Goal: Task Accomplishment & Management: Use online tool/utility

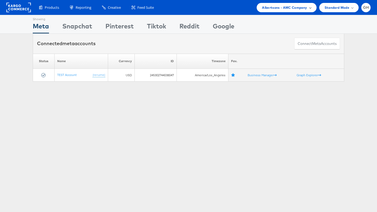
click at [264, 10] on span "Albertsons - AMC Company" at bounding box center [284, 8] width 45 height 6
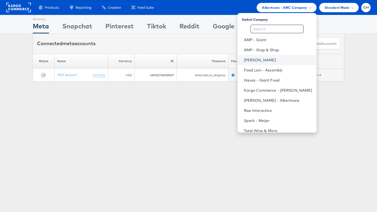
click at [269, 61] on link "[PERSON_NAME]" at bounding box center [278, 59] width 68 height 5
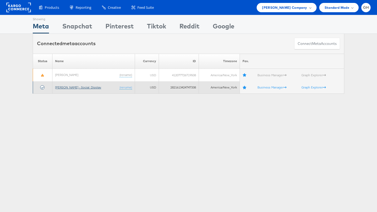
click at [78, 87] on link "[PERSON_NAME] - Social_Display" at bounding box center [78, 87] width 46 height 4
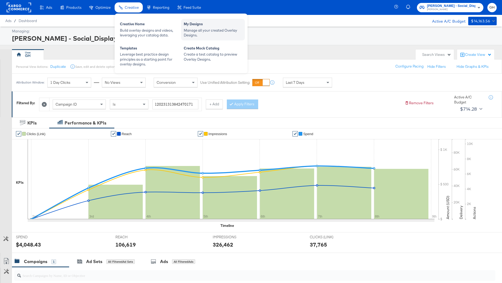
click at [188, 25] on div "My Designs" at bounding box center [213, 25] width 59 height 6
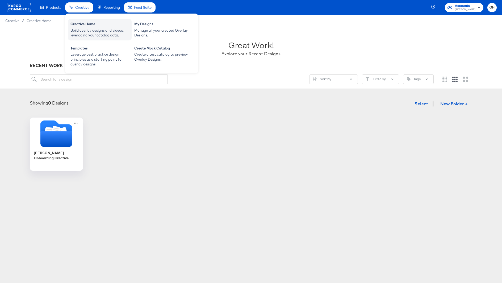
click at [90, 24] on div "Creative Home" at bounding box center [100, 25] width 59 height 6
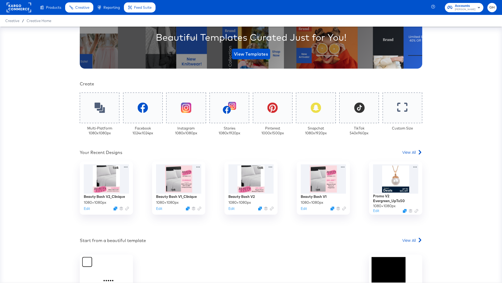
scroll to position [74, 0]
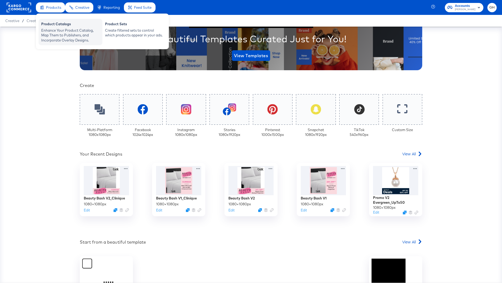
click at [57, 32] on div "Enhance Your Product Catalog, Map Them to Publishers, and Incorporate Overlay D…" at bounding box center [70, 35] width 59 height 15
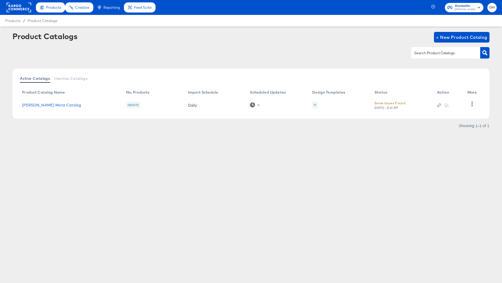
click at [316, 105] on div "11" at bounding box center [315, 105] width 3 height 4
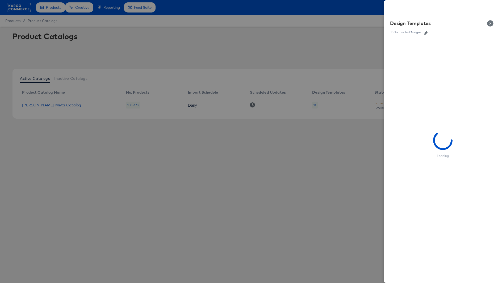
click at [426, 34] on icon "button" at bounding box center [426, 33] width 4 height 4
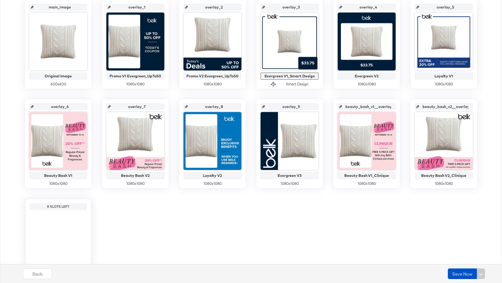
scroll to position [129, 0]
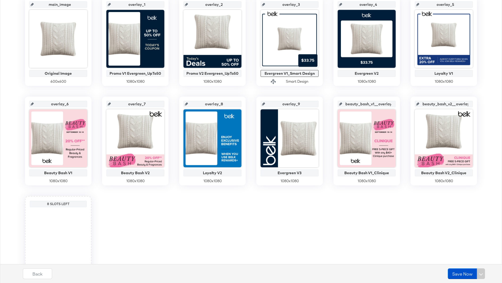
click at [410, 235] on div "main_image Original Image 600 x 600 overlay_1 Promo V1 Evergreen_UpTo50 1080 x …" at bounding box center [251, 141] width 497 height 288
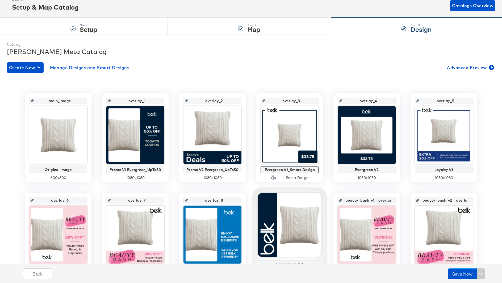
scroll to position [152, 0]
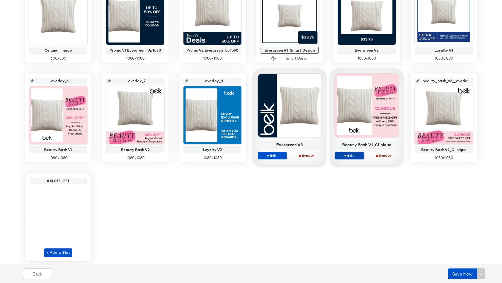
click at [352, 155] on span "Edit" at bounding box center [349, 156] width 24 height 4
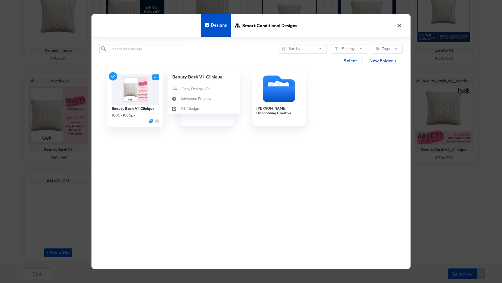
click at [156, 77] on icon at bounding box center [155, 78] width 7 height 6
click at [178, 109] on icon at bounding box center [174, 109] width 12 height 4
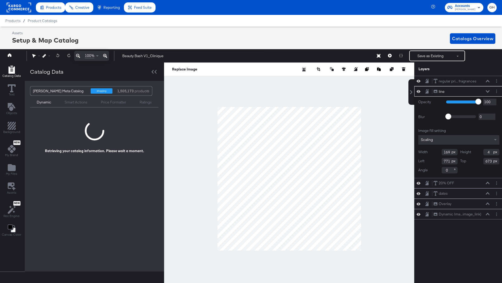
scroll to position [0, 1]
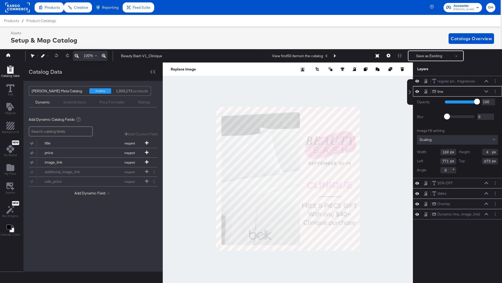
click at [443, 229] on div "regular pri... fragrances regular priced beauty and fragrances line line Opacit…" at bounding box center [457, 182] width 89 height 213
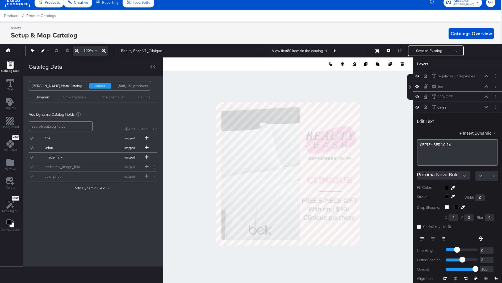
scroll to position [31, 0]
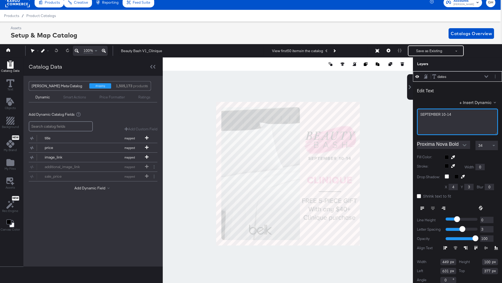
click at [457, 116] on div "SEPTEMBER ﻿10-14" at bounding box center [457, 122] width 81 height 27
click at [396, 114] on div at bounding box center [288, 173] width 250 height 233
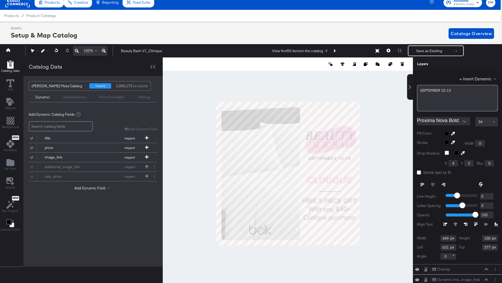
scroll to position [38, 0]
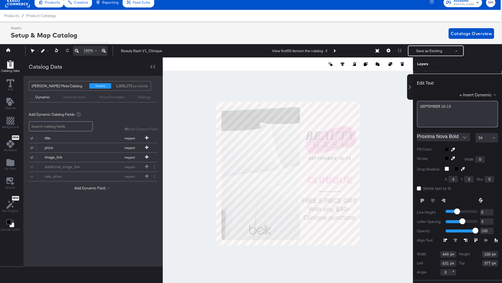
click at [407, 188] on div at bounding box center [288, 173] width 250 height 233
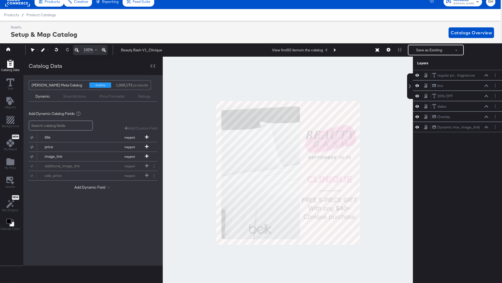
scroll to position [0, 1]
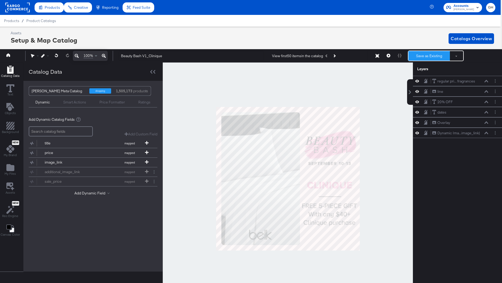
click at [433, 54] on button "Save as Existing" at bounding box center [430, 56] width 42 height 10
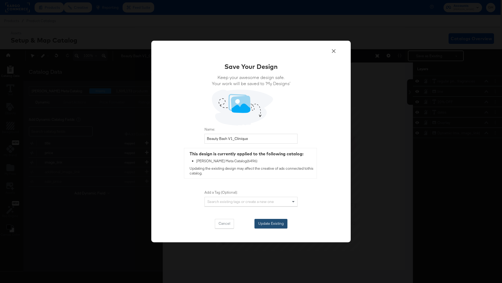
click at [269, 225] on button "Update Existing" at bounding box center [271, 224] width 33 height 10
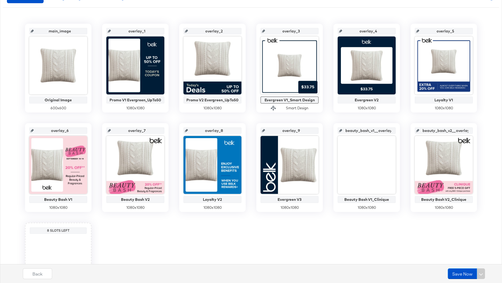
scroll to position [107, 0]
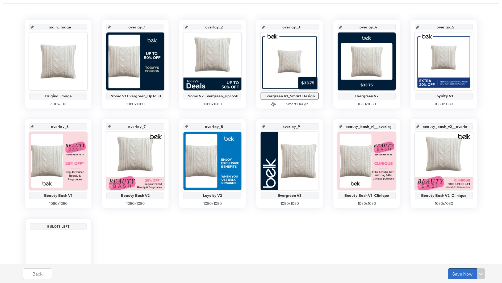
click at [471, 273] on button "Save Now" at bounding box center [462, 274] width 29 height 11
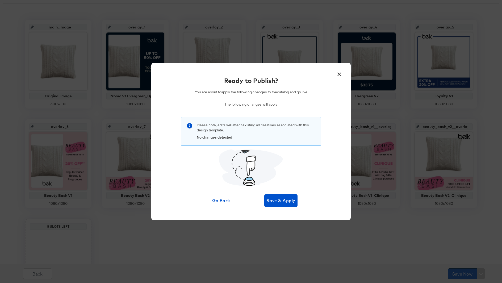
scroll to position [0, 0]
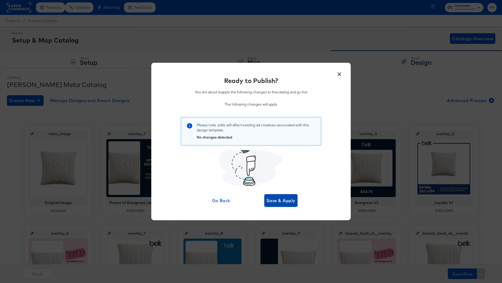
click at [287, 199] on span "Save & Apply" at bounding box center [281, 200] width 29 height 7
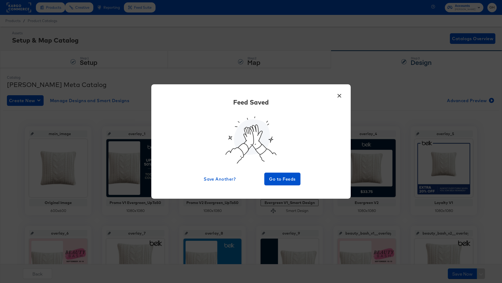
click at [285, 187] on div "× Feed Saved Save Another? Go to Feeds" at bounding box center [251, 141] width 200 height 114
click at [285, 177] on span "Go to Feeds" at bounding box center [283, 178] width 32 height 7
